Goal: Check status: Check status

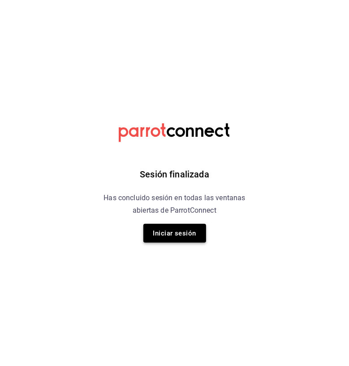
click at [184, 235] on button "Iniciar sesión" at bounding box center [174, 233] width 63 height 19
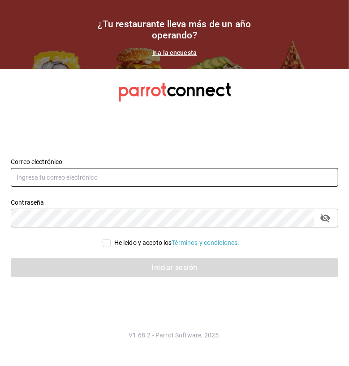
click at [84, 174] on input "text" at bounding box center [174, 177] width 327 height 19
type input "[EMAIL_ADDRESS][DOMAIN_NAME]"
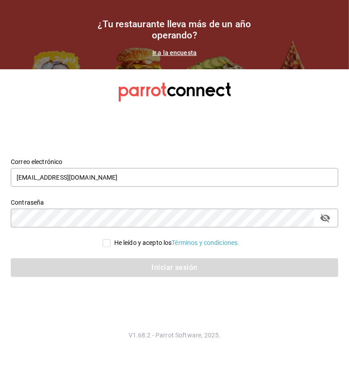
click at [105, 245] on input "He leído y acepto los Términos y condiciones." at bounding box center [106, 243] width 8 height 8
checkbox input "true"
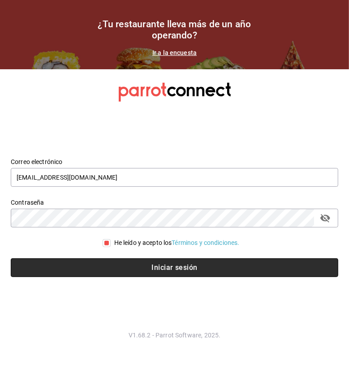
click at [149, 264] on button "Iniciar sesión" at bounding box center [174, 268] width 327 height 19
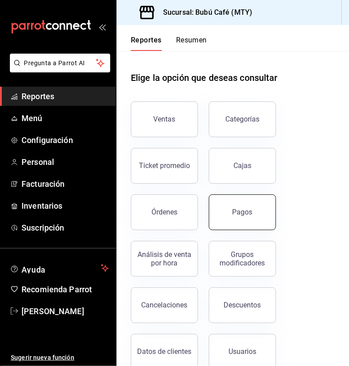
click at [246, 204] on button "Pagos" at bounding box center [242, 213] width 67 height 36
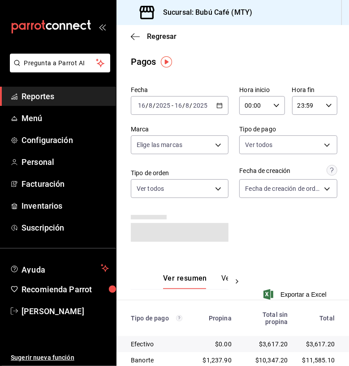
click at [220, 103] on div "[DATE] [DATE] - [DATE] [DATE]" at bounding box center [180, 105] width 98 height 19
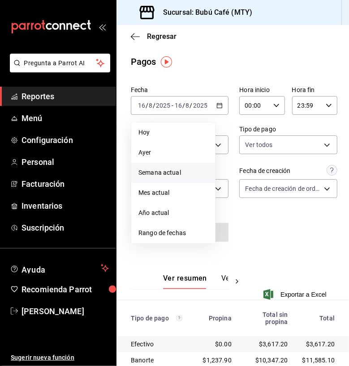
click at [153, 170] on span "Semana actual" at bounding box center [172, 172] width 69 height 9
